Goal: Task Accomplishment & Management: Use online tool/utility

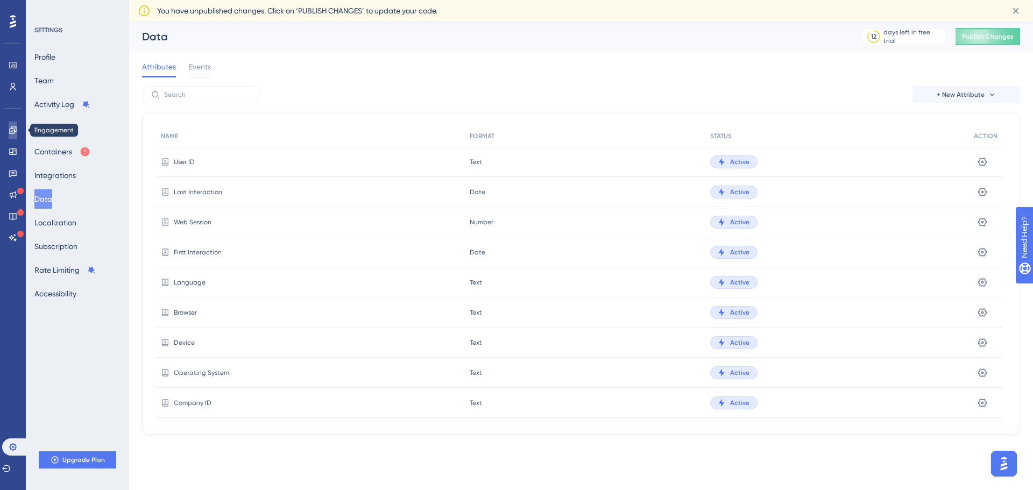
click at [17, 136] on link at bounding box center [13, 130] width 9 height 17
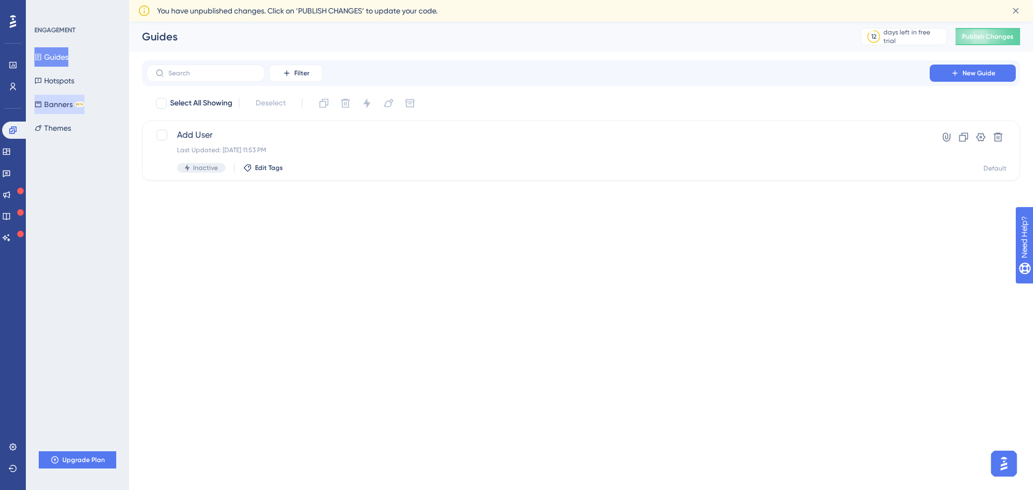
click at [68, 103] on button "Banners BETA" at bounding box center [59, 104] width 50 height 19
click at [957, 73] on icon at bounding box center [954, 73] width 9 height 9
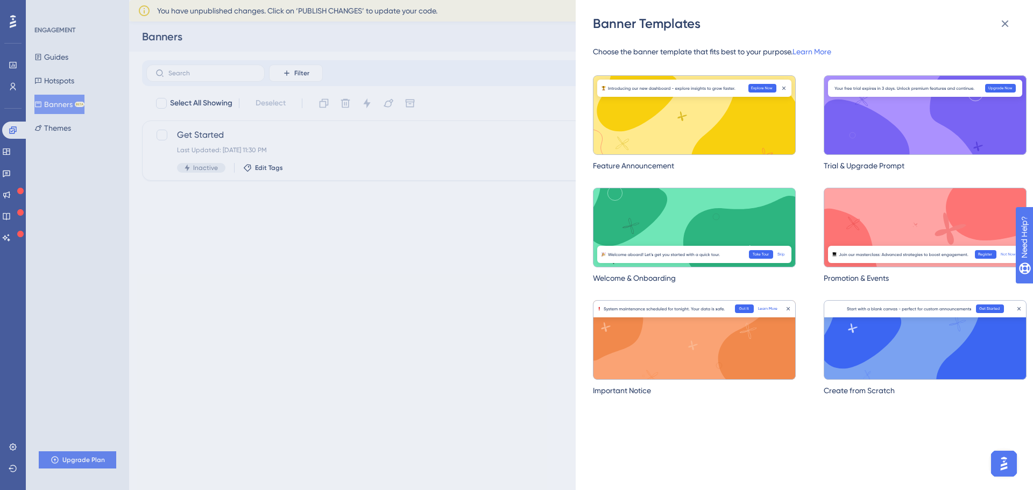
click at [230, 223] on div "Banner Templates Choose the banner template that fits best to your purpose. Lea…" at bounding box center [516, 245] width 1033 height 490
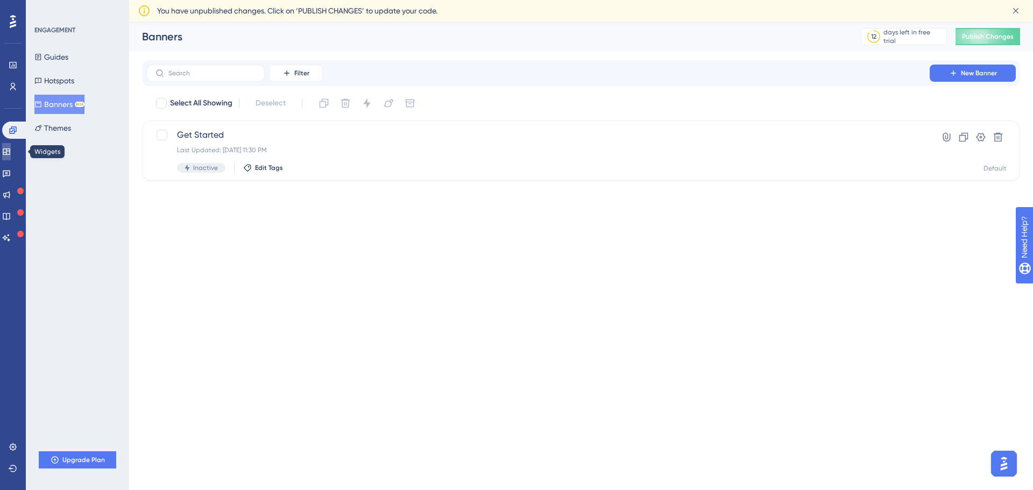
click at [10, 151] on icon at bounding box center [6, 152] width 7 height 6
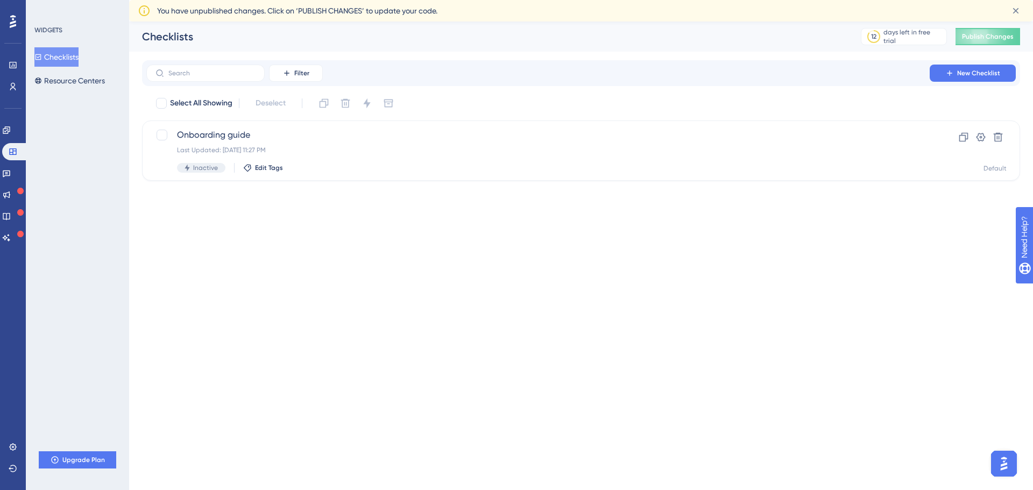
click at [76, 59] on button "Checklists" at bounding box center [56, 56] width 44 height 19
click at [326, 133] on span "Onboarding guide" at bounding box center [538, 135] width 722 height 13
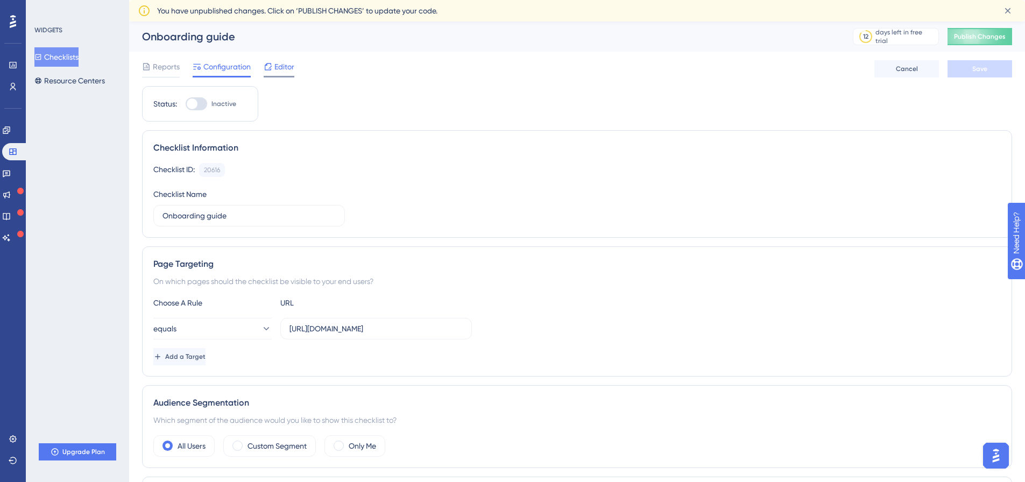
click at [278, 63] on span "Editor" at bounding box center [285, 66] width 20 height 13
